Goal: Information Seeking & Learning: Learn about a topic

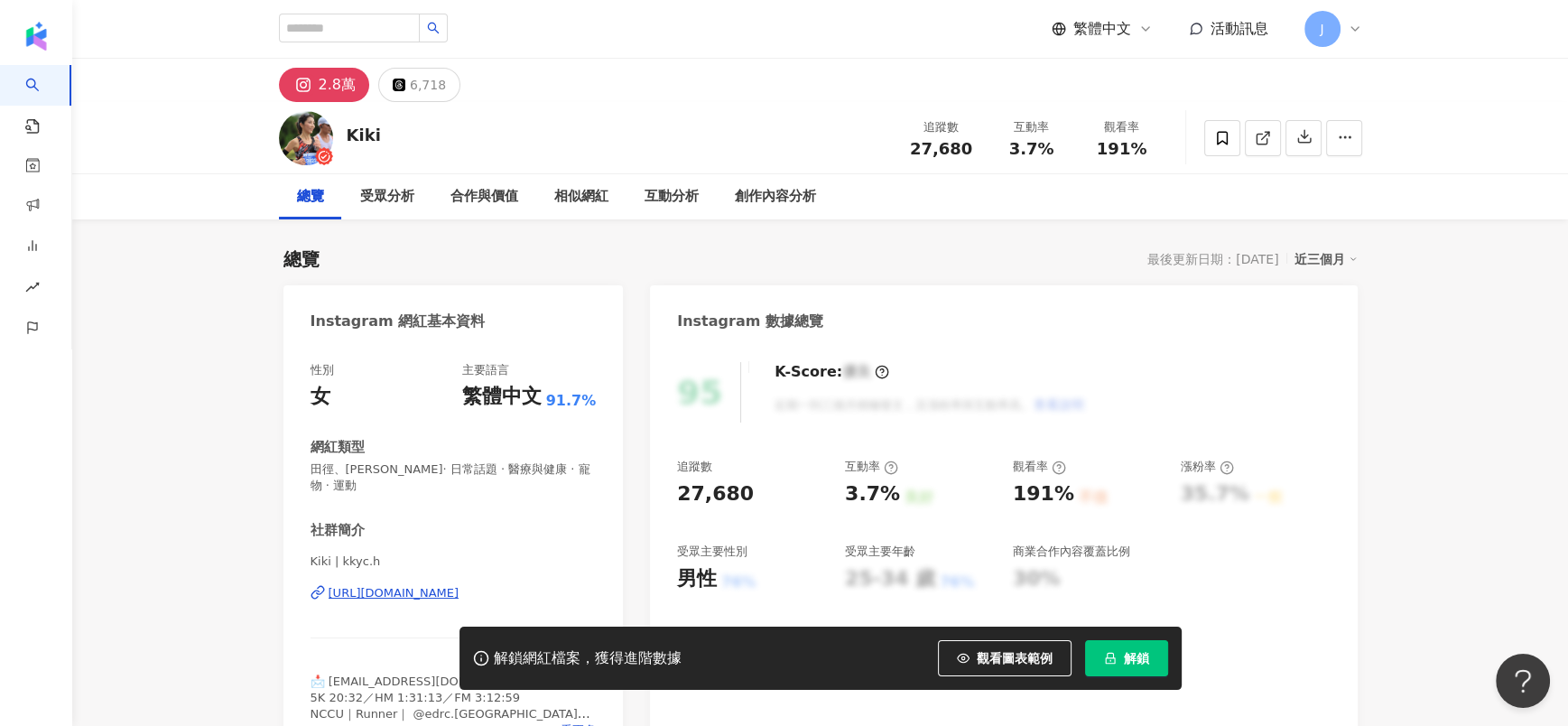
click at [1119, 668] on button "解鎖" at bounding box center [1127, 658] width 83 height 37
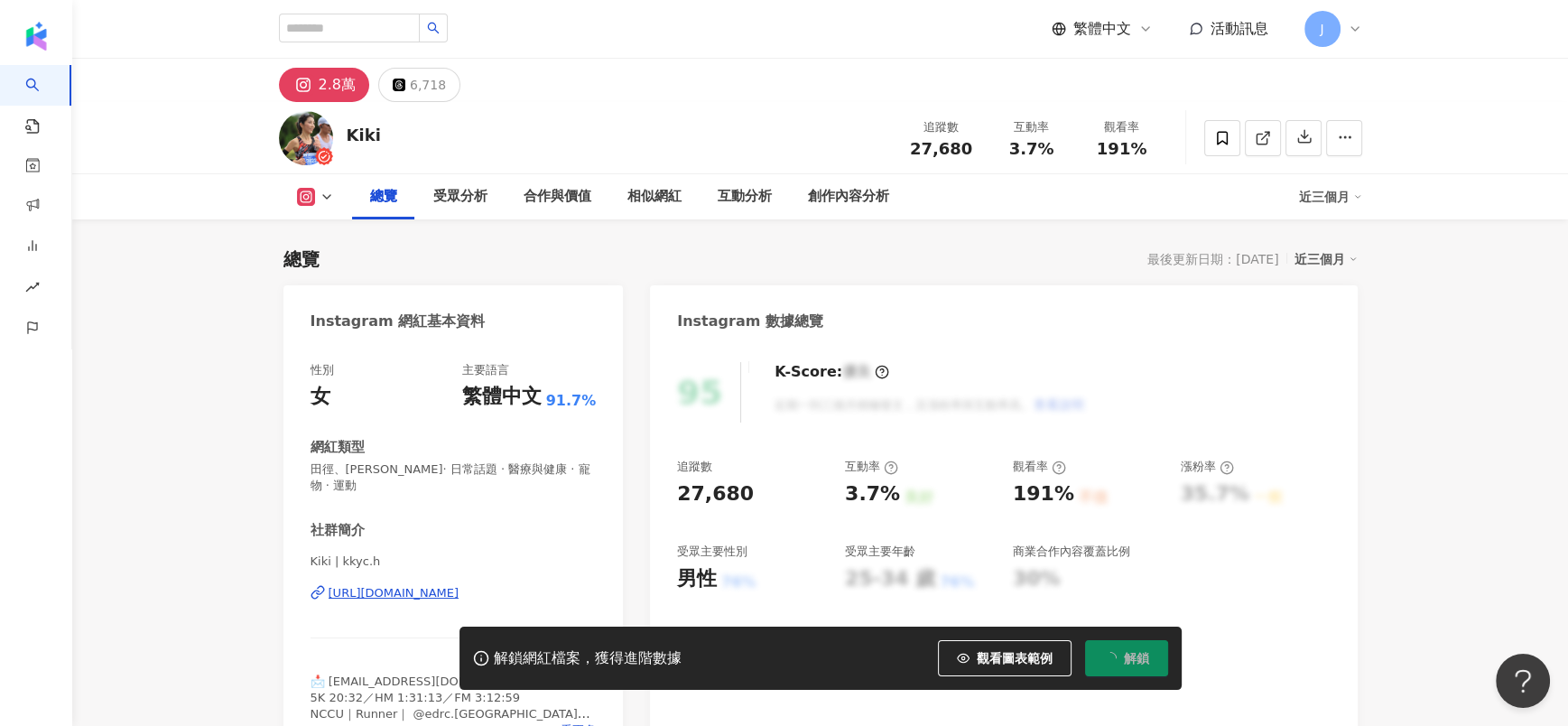
scroll to position [111, 0]
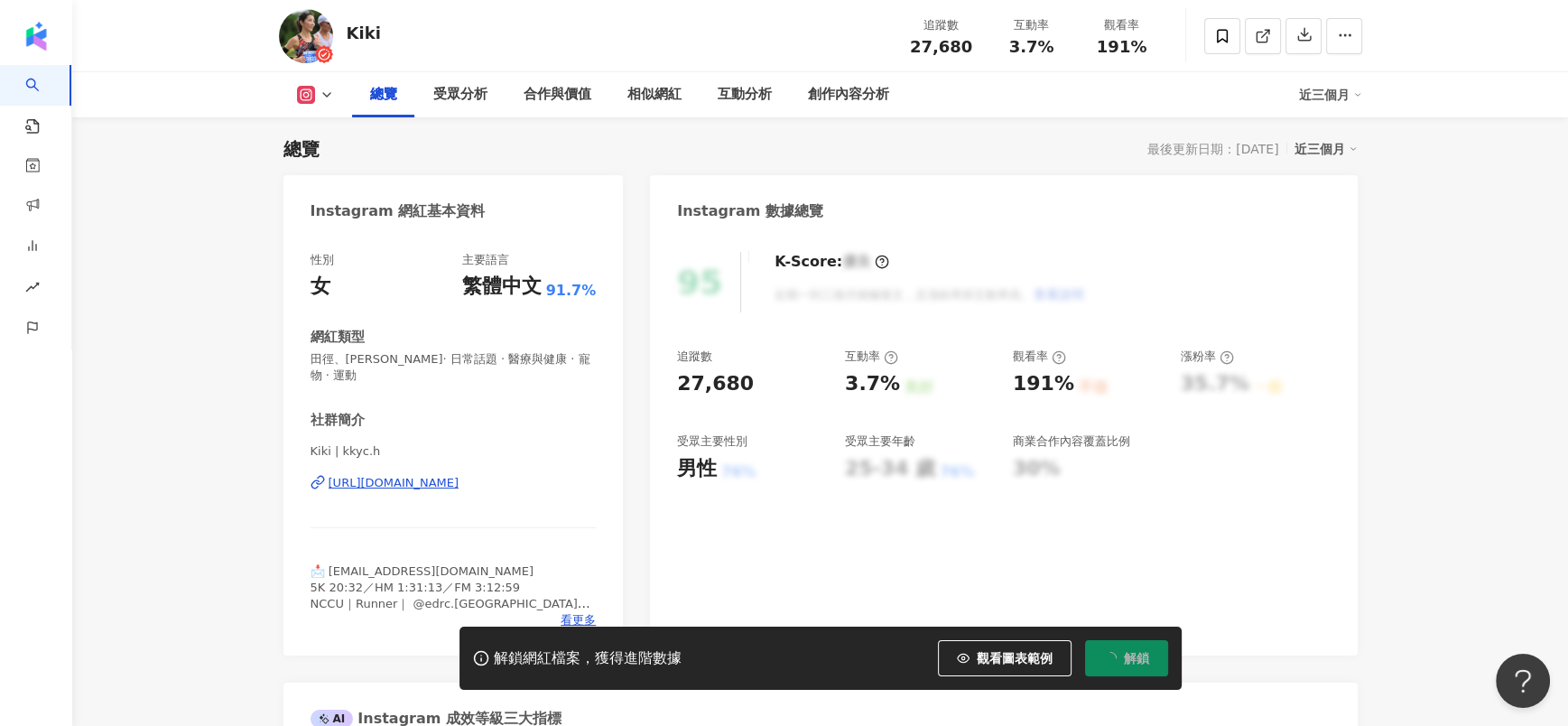
click at [1119, 667] on button "解鎖" at bounding box center [1127, 658] width 83 height 37
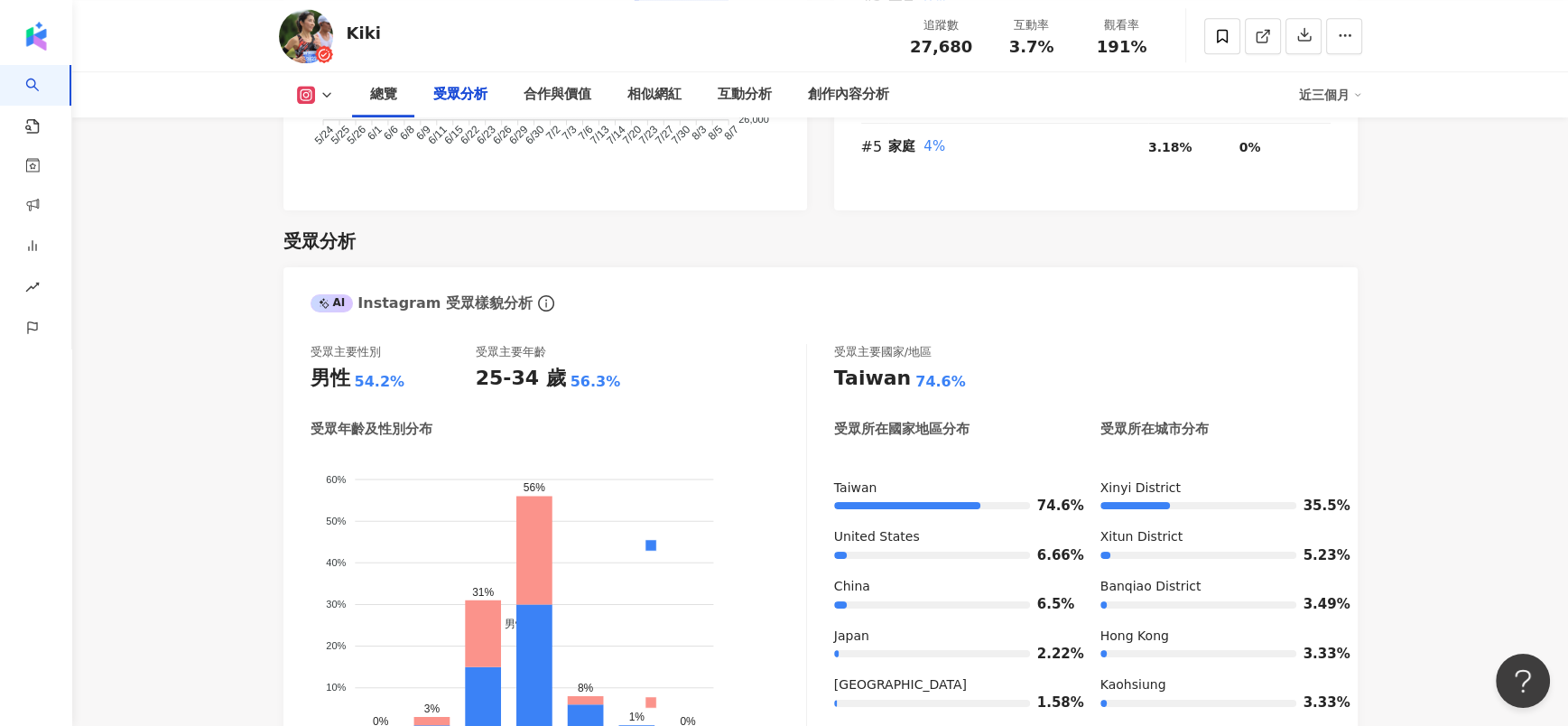
scroll to position [1600, 0]
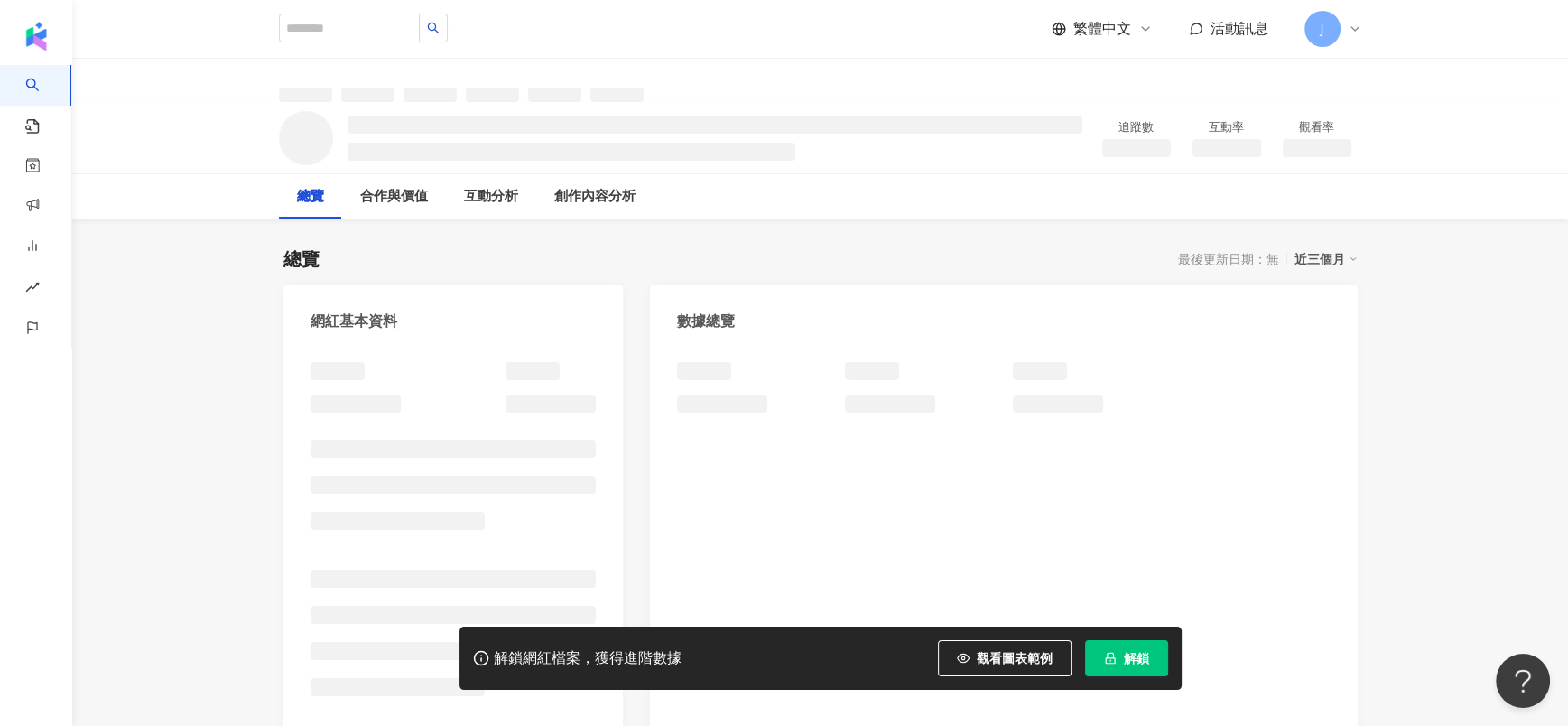
click at [1128, 653] on span "解鎖" at bounding box center [1137, 658] width 26 height 15
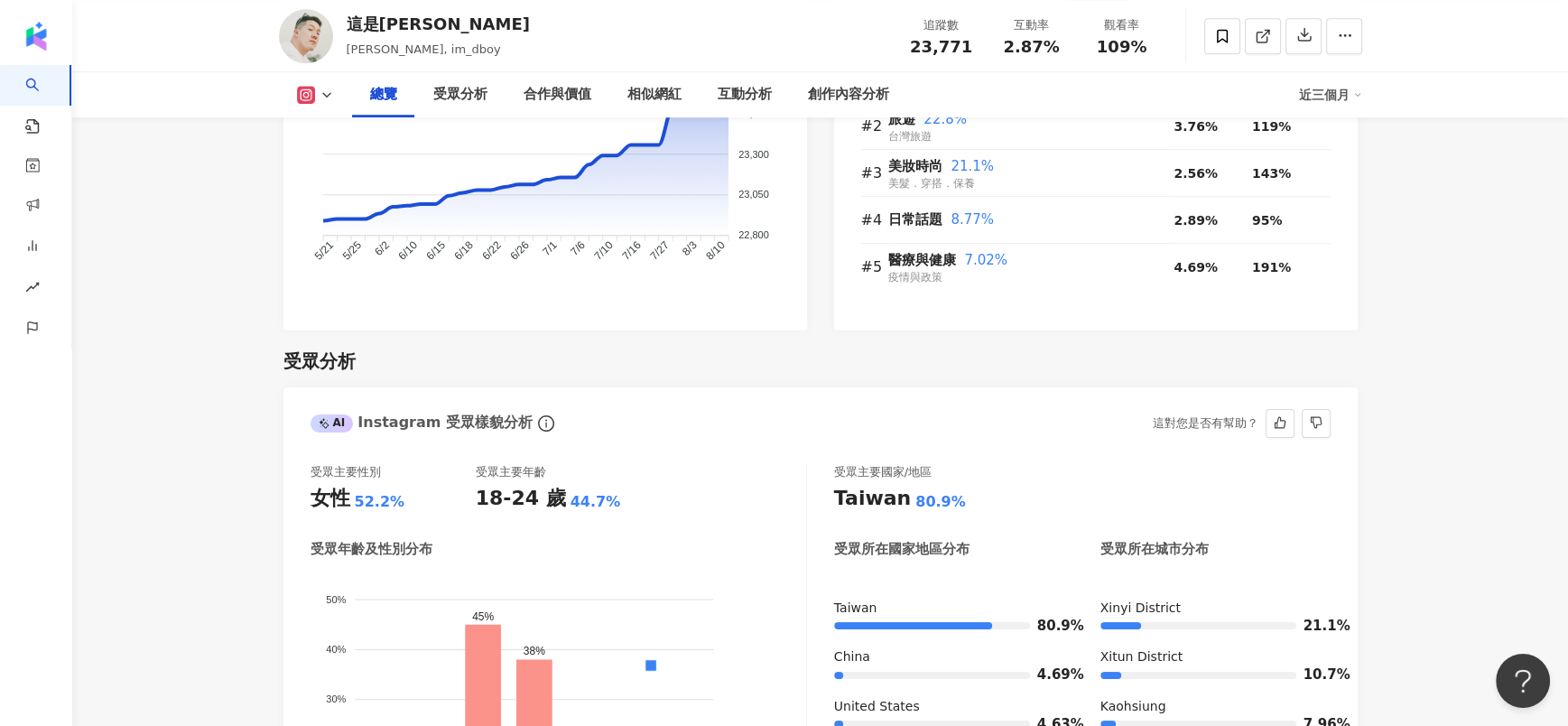
scroll to position [1600, 0]
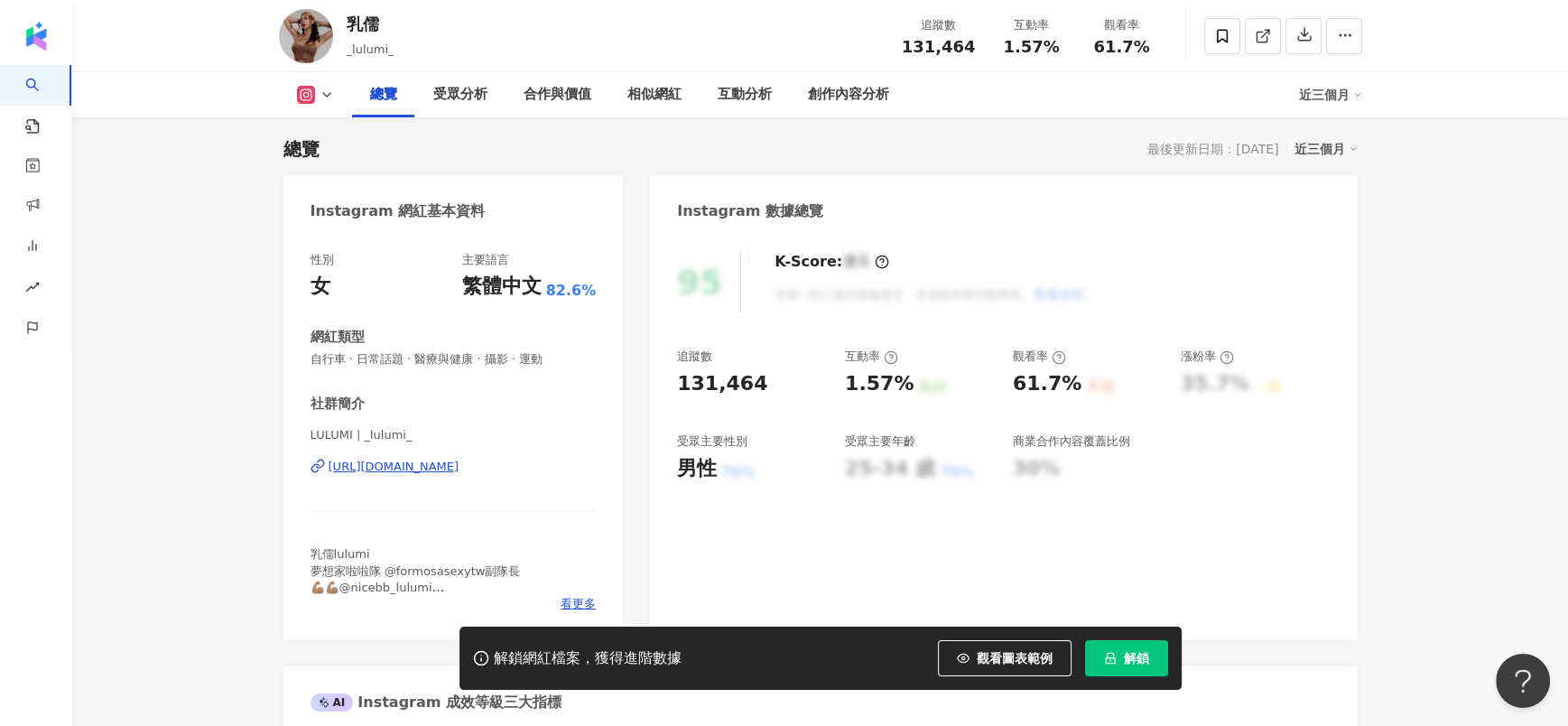
click at [1124, 657] on span "解鎖" at bounding box center [1137, 658] width 26 height 15
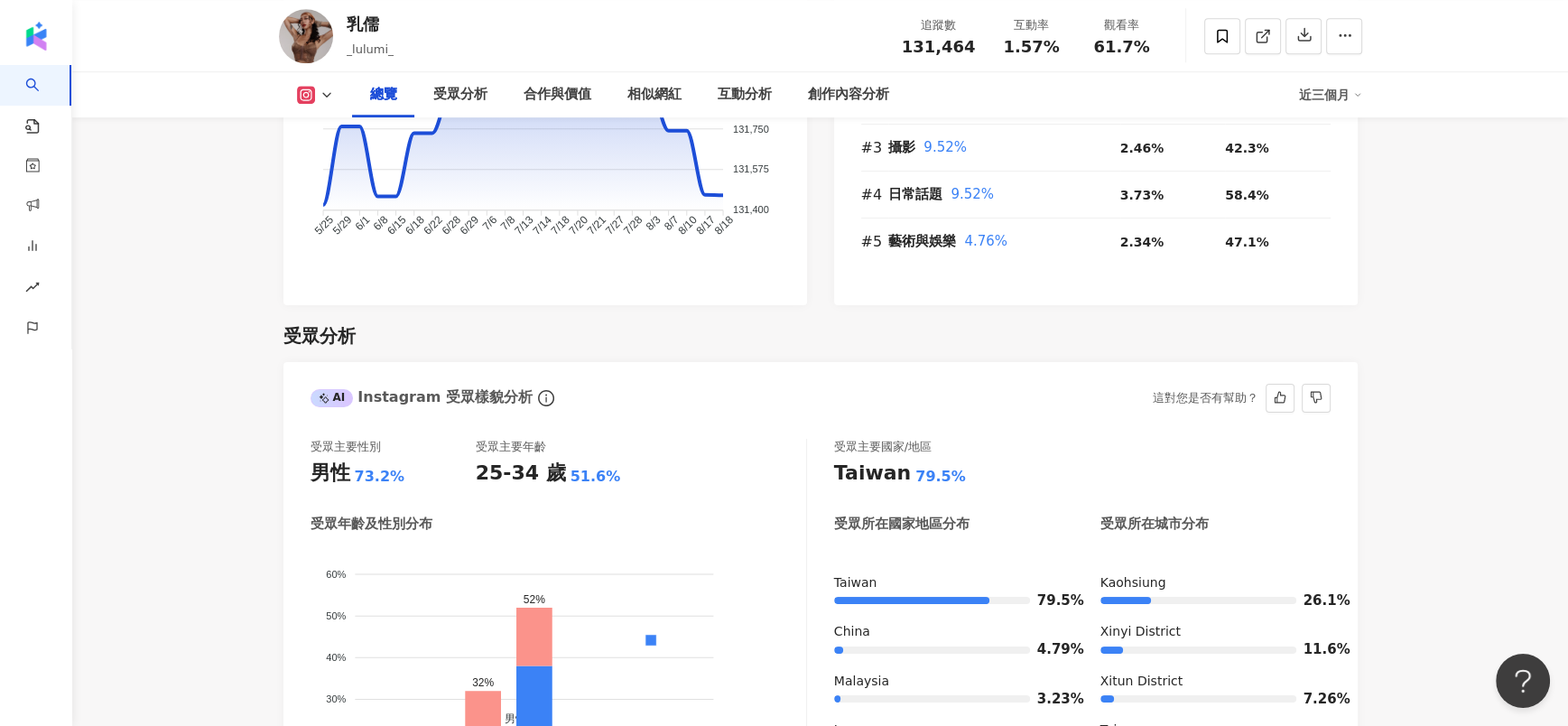
scroll to position [1490, 0]
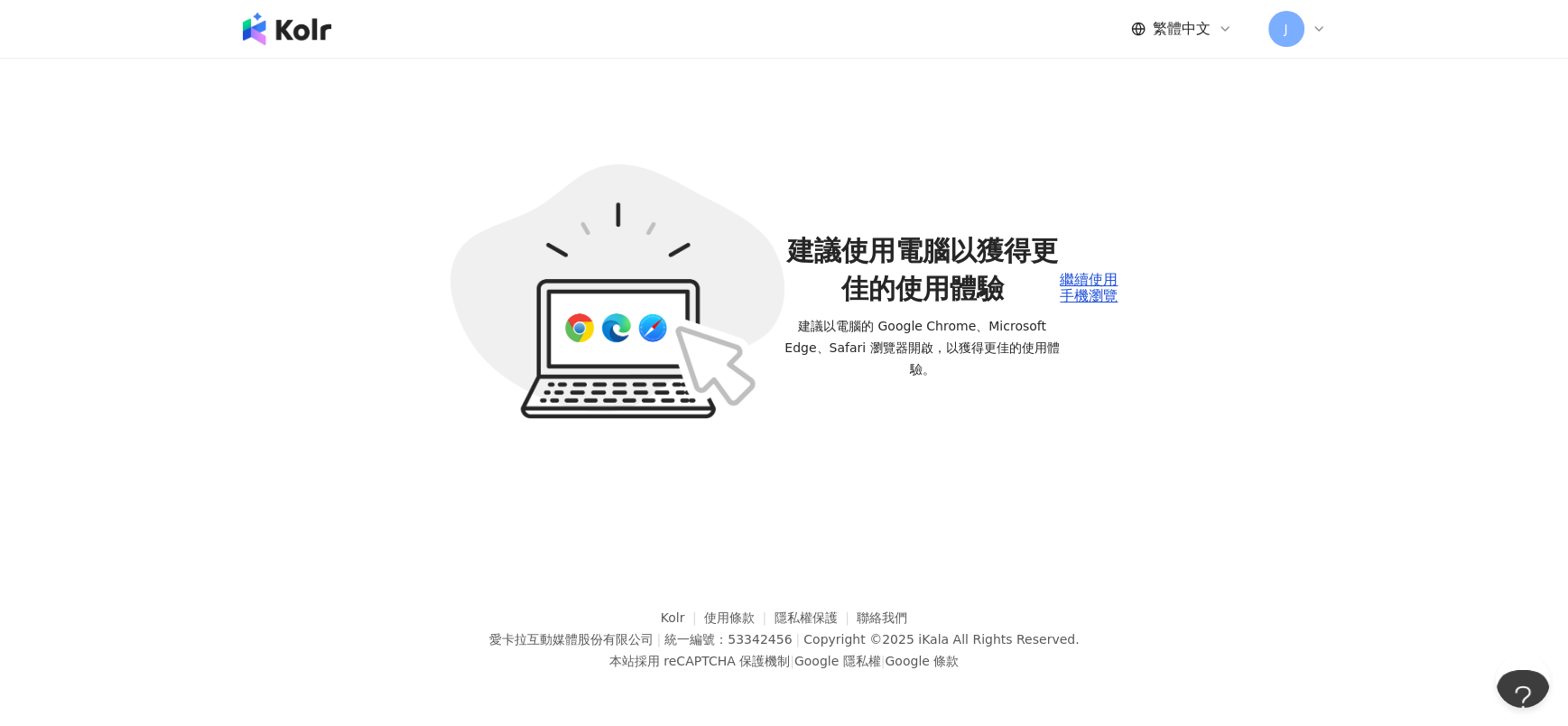
click at [1092, 247] on div "建議使用電腦以獲得更佳的使用體驗 建議以電腦的 Google Chrome、Microsoft Edge、Safari 瀏覽器開啟，以獲得更佳的使用體驗。 繼…" at bounding box center [784, 292] width 711 height 468
click at [1093, 290] on div "繼續使用手機瀏覽" at bounding box center [1088, 288] width 58 height 34
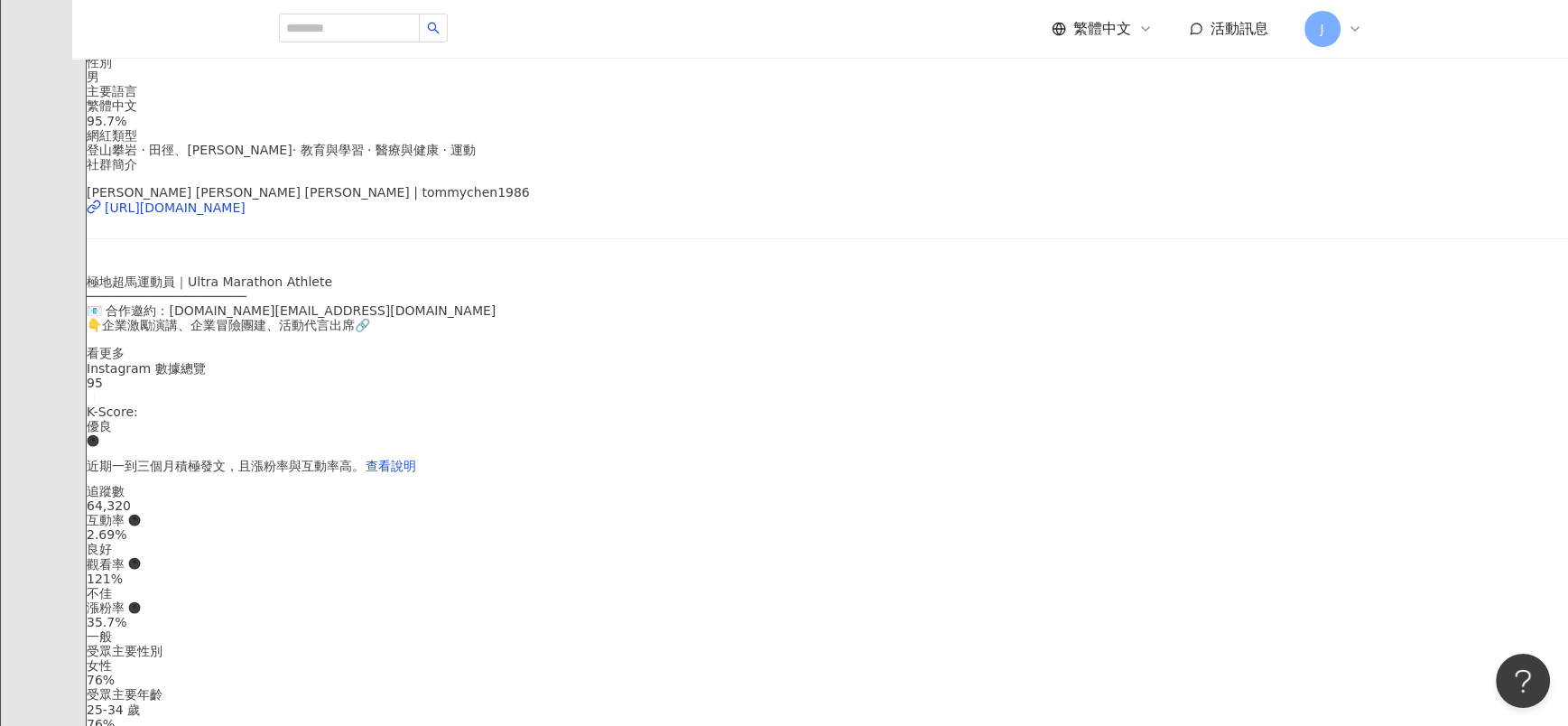
scroll to position [1058, 0]
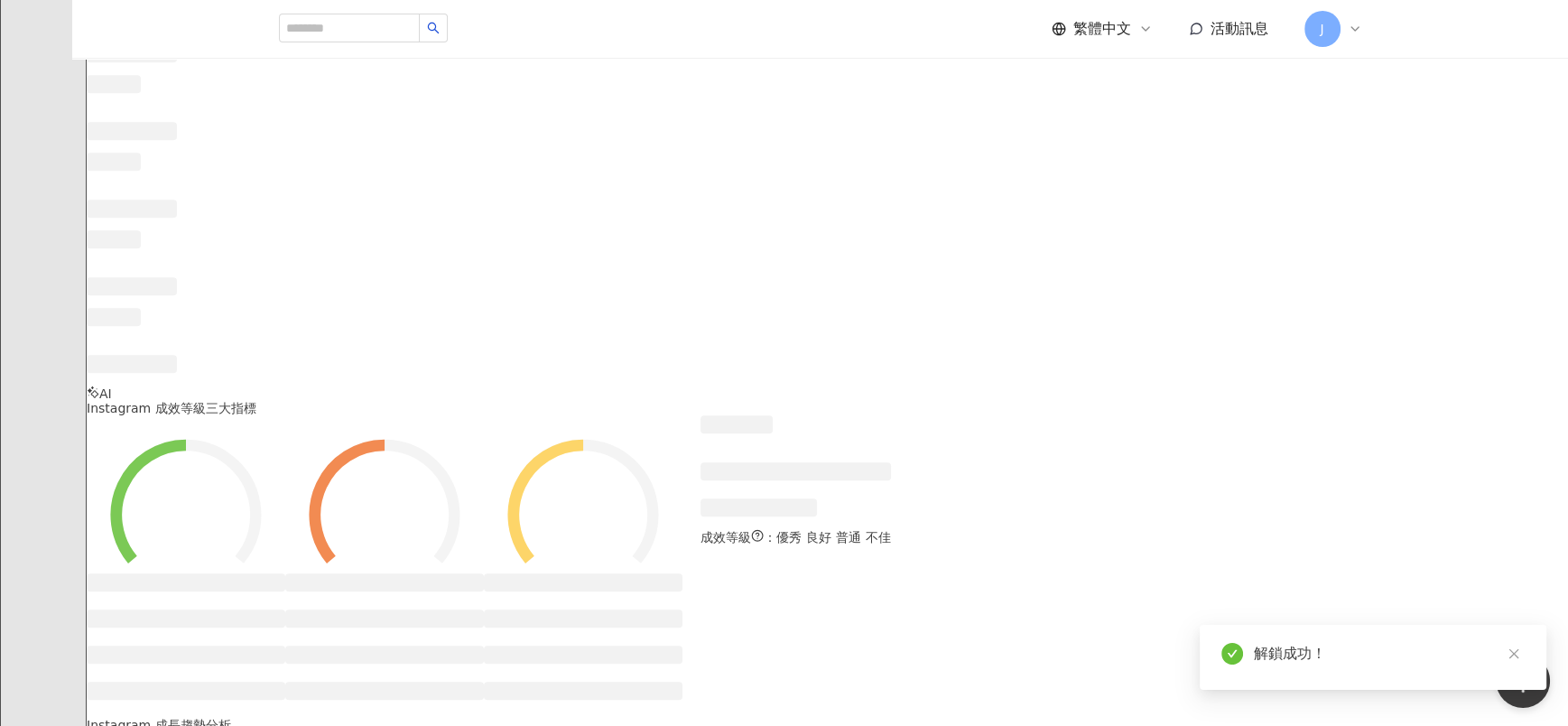
scroll to position [1300, 0]
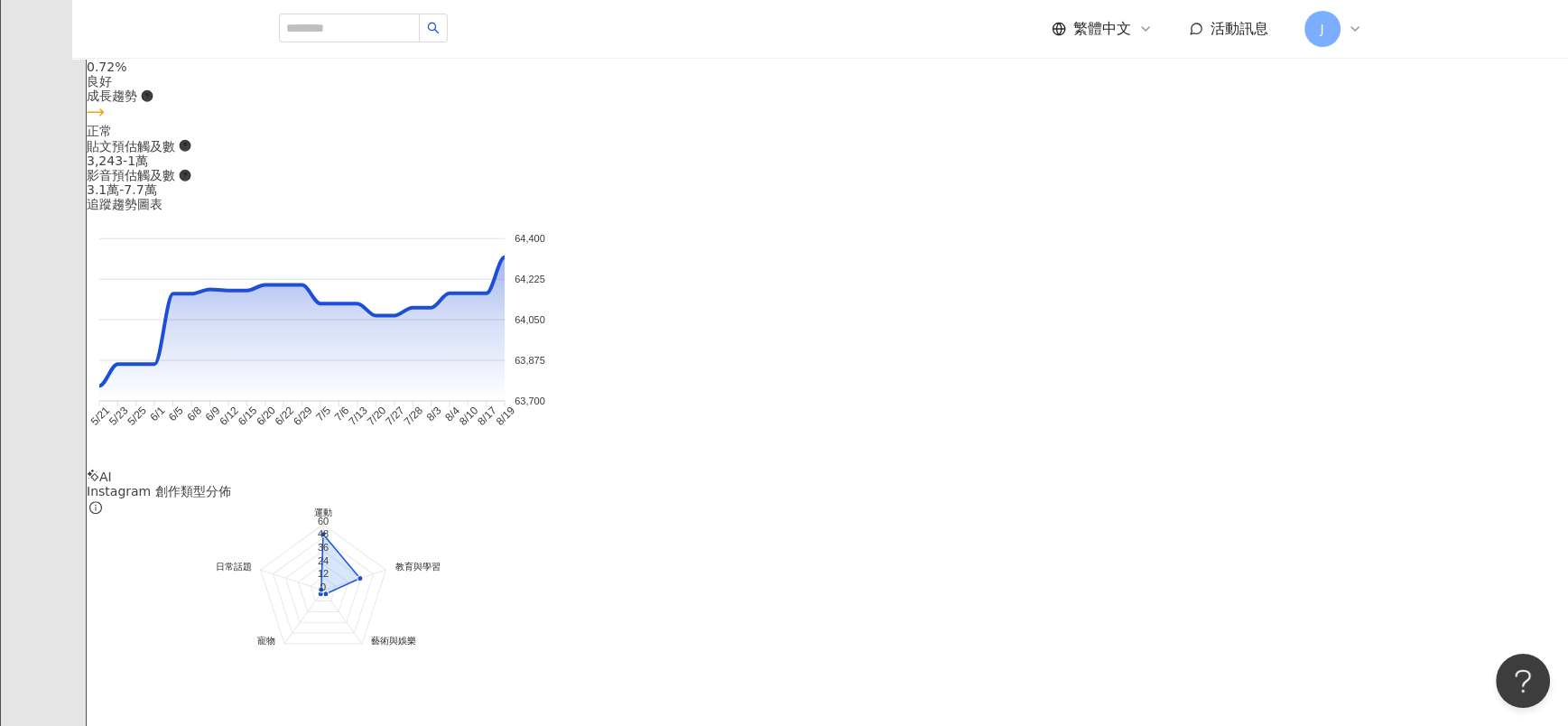
scroll to position [1707, 0]
